Goal: Navigation & Orientation: Understand site structure

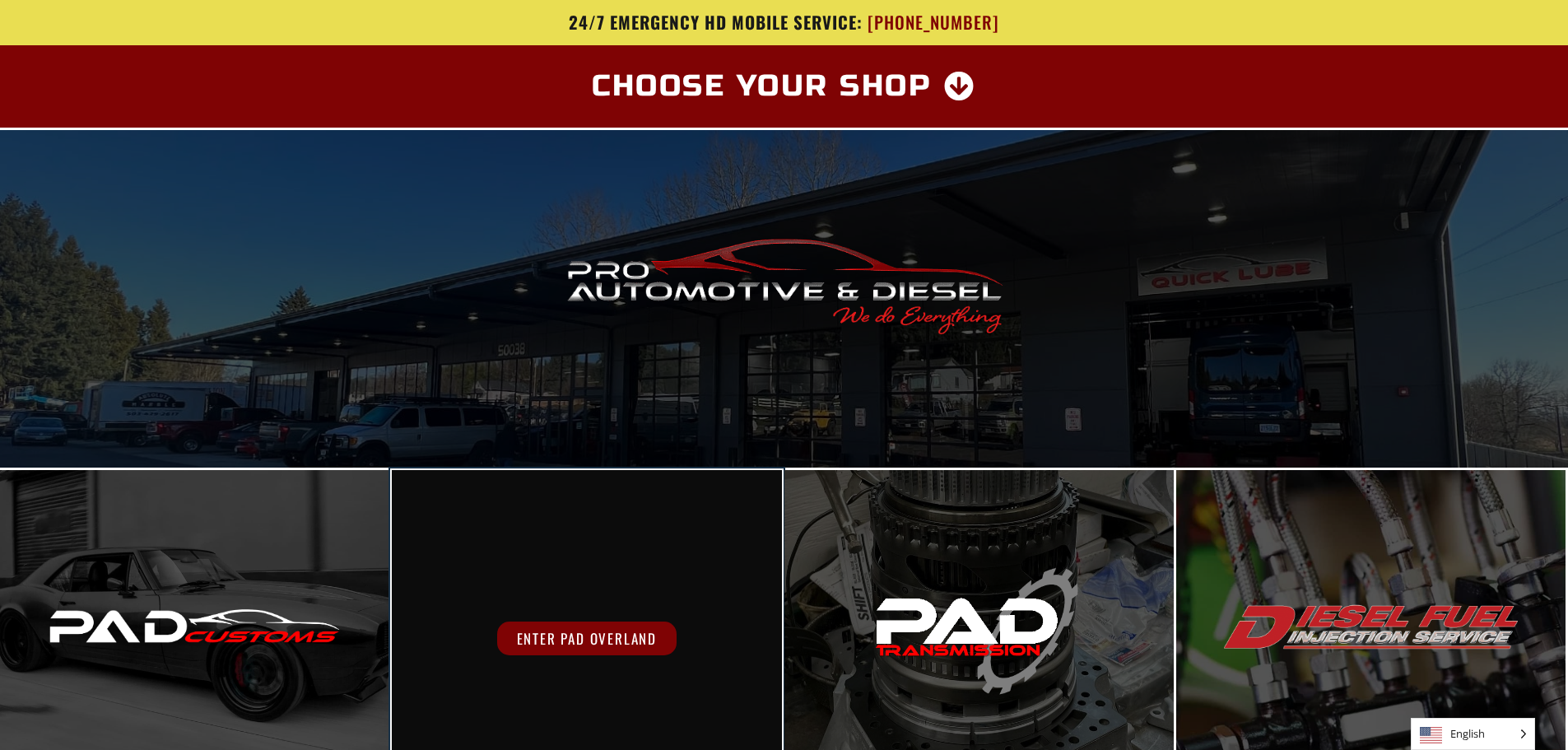
click at [636, 643] on span "Enter PAD Overland" at bounding box center [586, 638] width 180 height 34
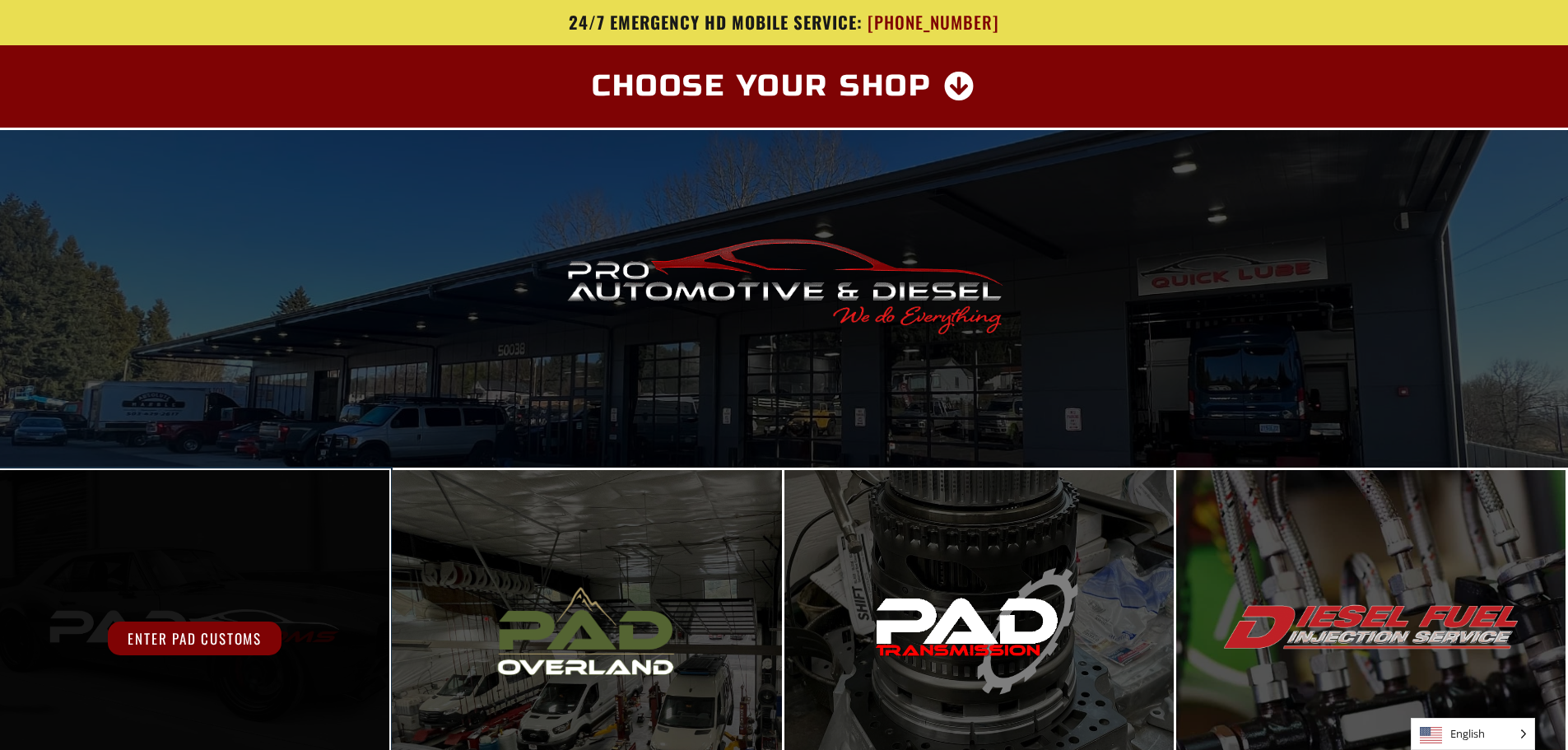
click at [306, 655] on div "Enter PAD Customs" at bounding box center [195, 638] width 312 height 34
click at [138, 644] on span "Enter PAD Customs" at bounding box center [194, 638] width 173 height 34
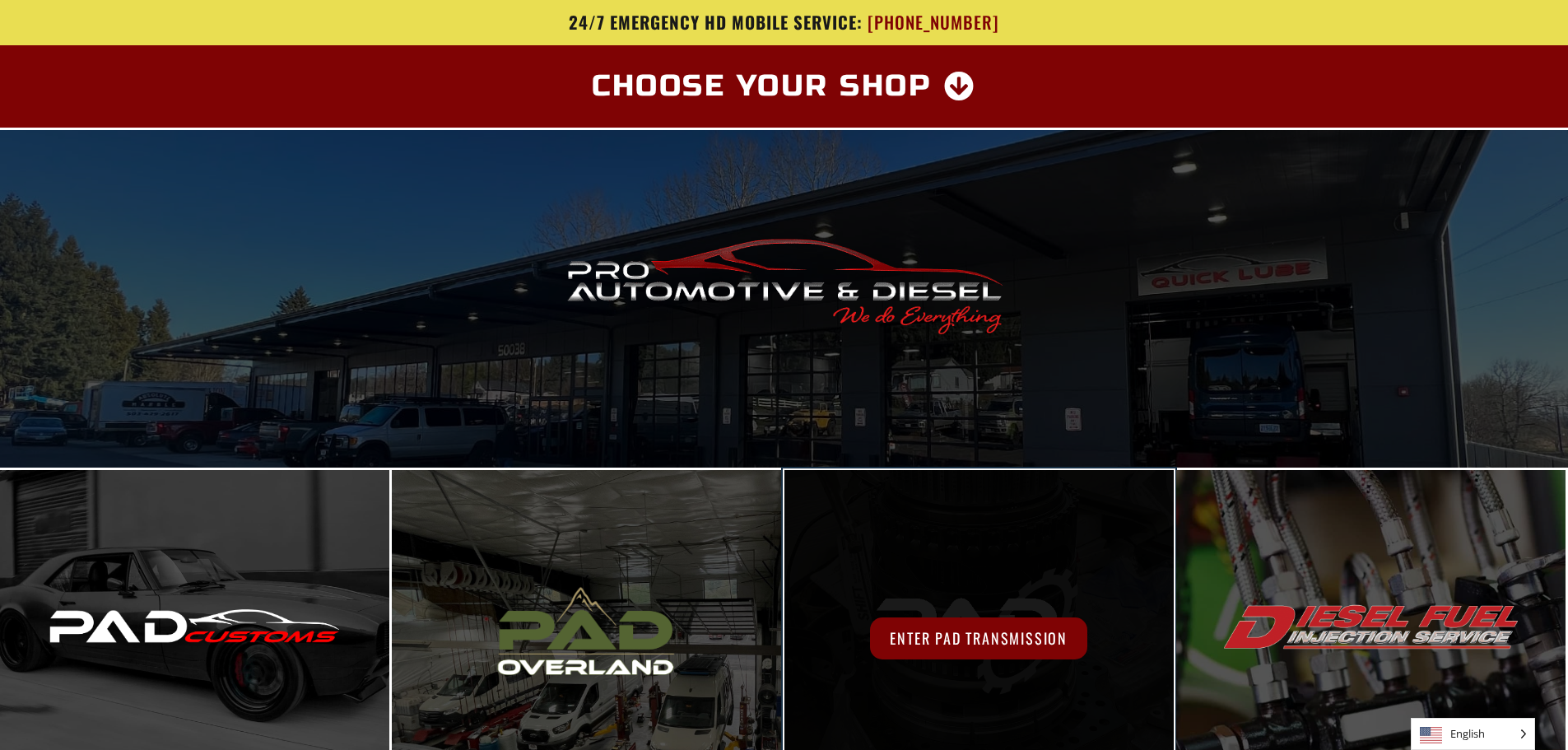
click at [1005, 641] on span "Enter PAD Transmission" at bounding box center [978, 638] width 218 height 42
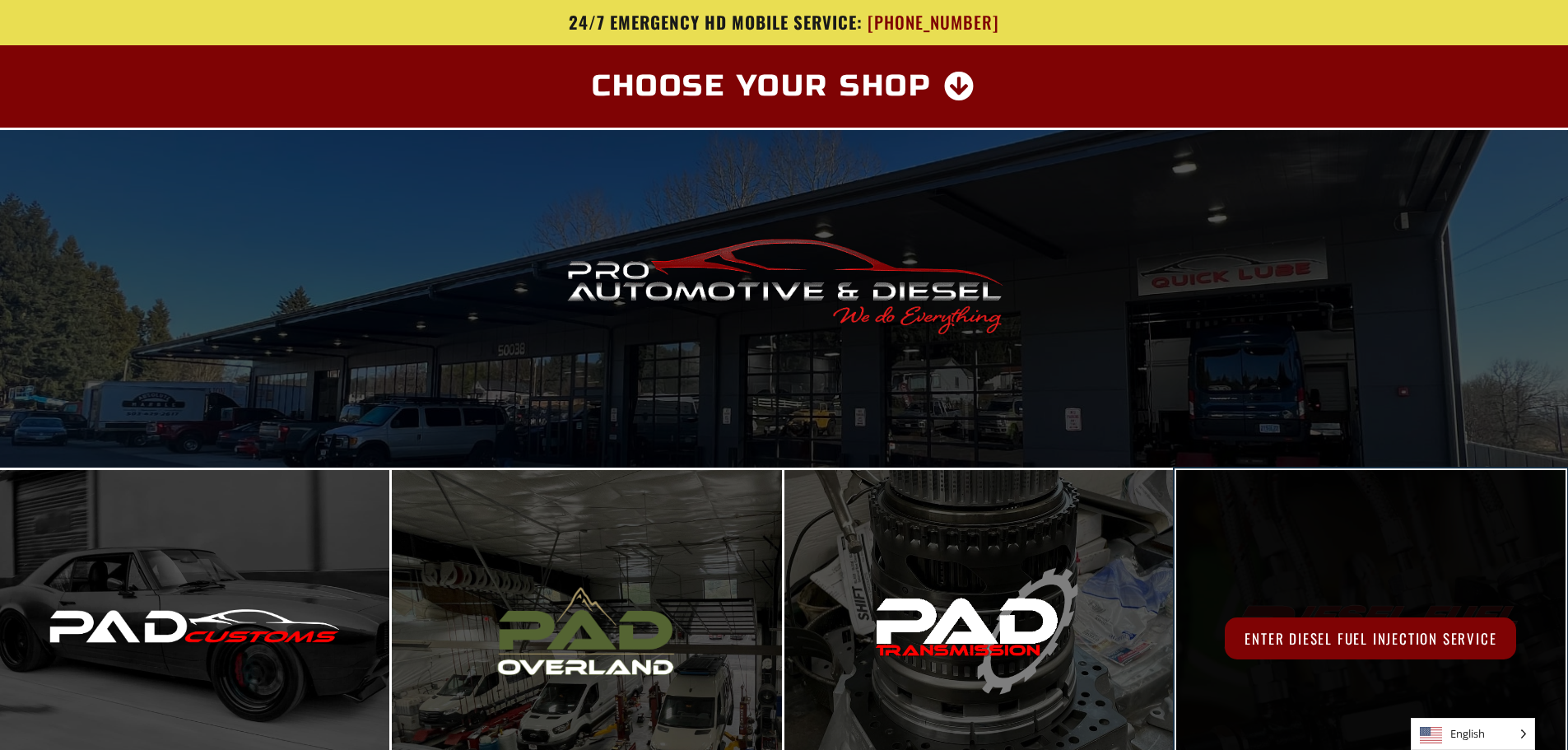
click at [1380, 642] on span "Enter Diesel Fuel Injection Service" at bounding box center [1371, 638] width 291 height 42
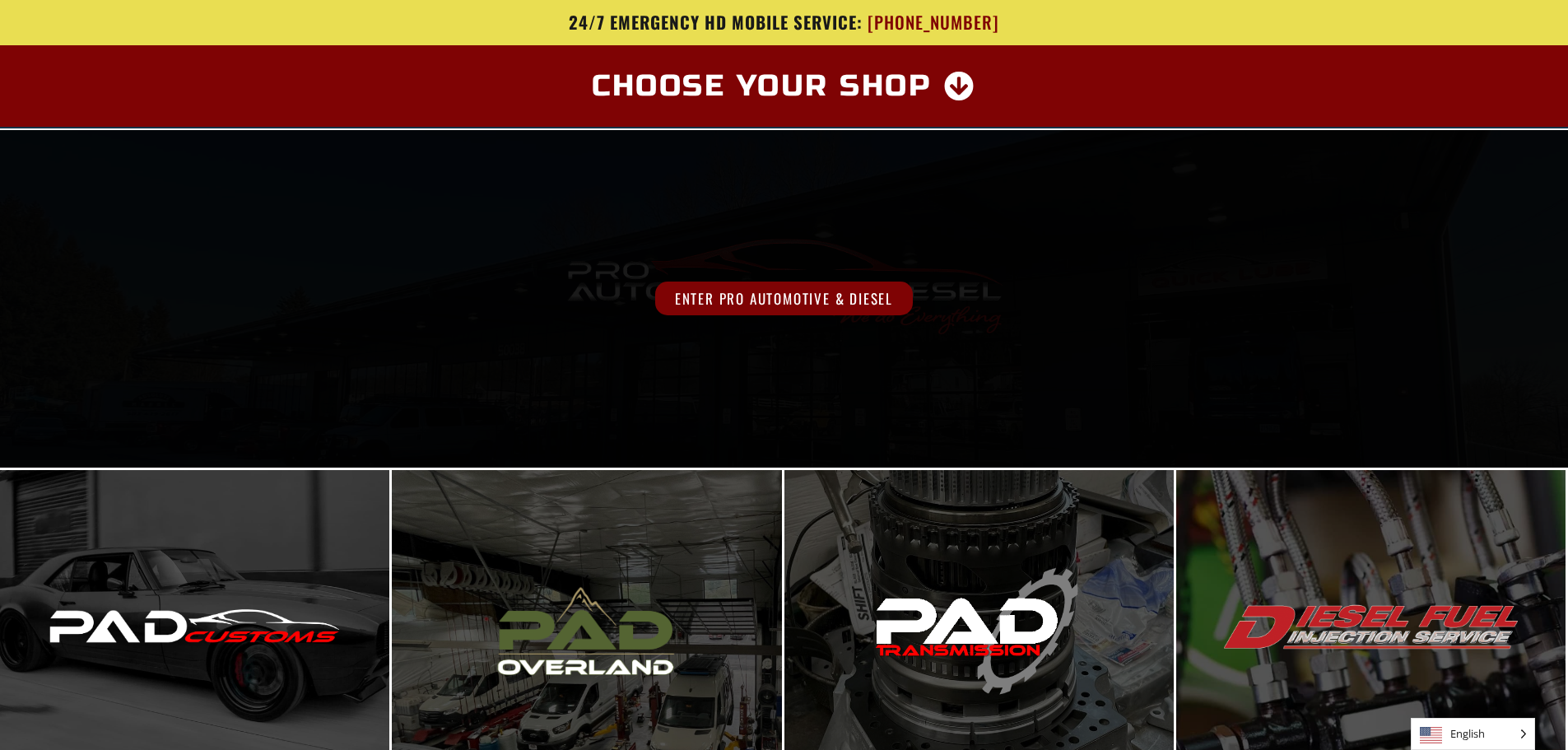
click at [845, 303] on span "Enter Pro Automotive & Diesel" at bounding box center [784, 298] width 258 height 34
